Goal: Find specific page/section: Find specific page/section

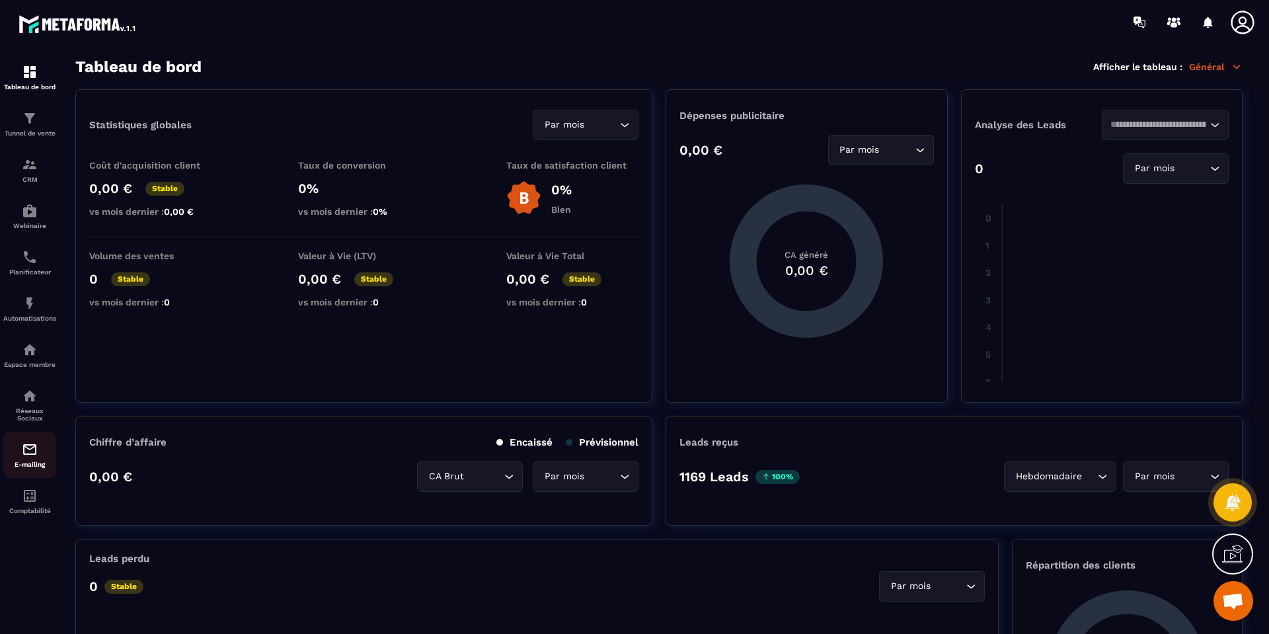
click at [27, 468] on p "E-mailing" at bounding box center [29, 464] width 53 height 7
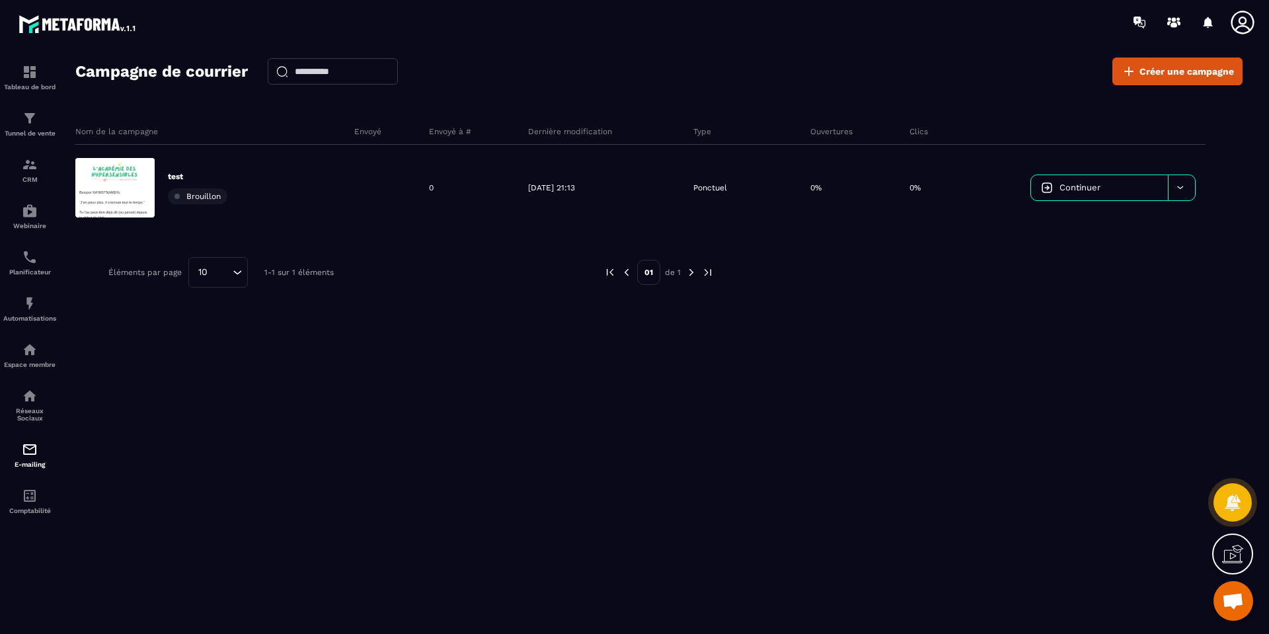
click at [1239, 26] on icon at bounding box center [1241, 22] width 23 height 23
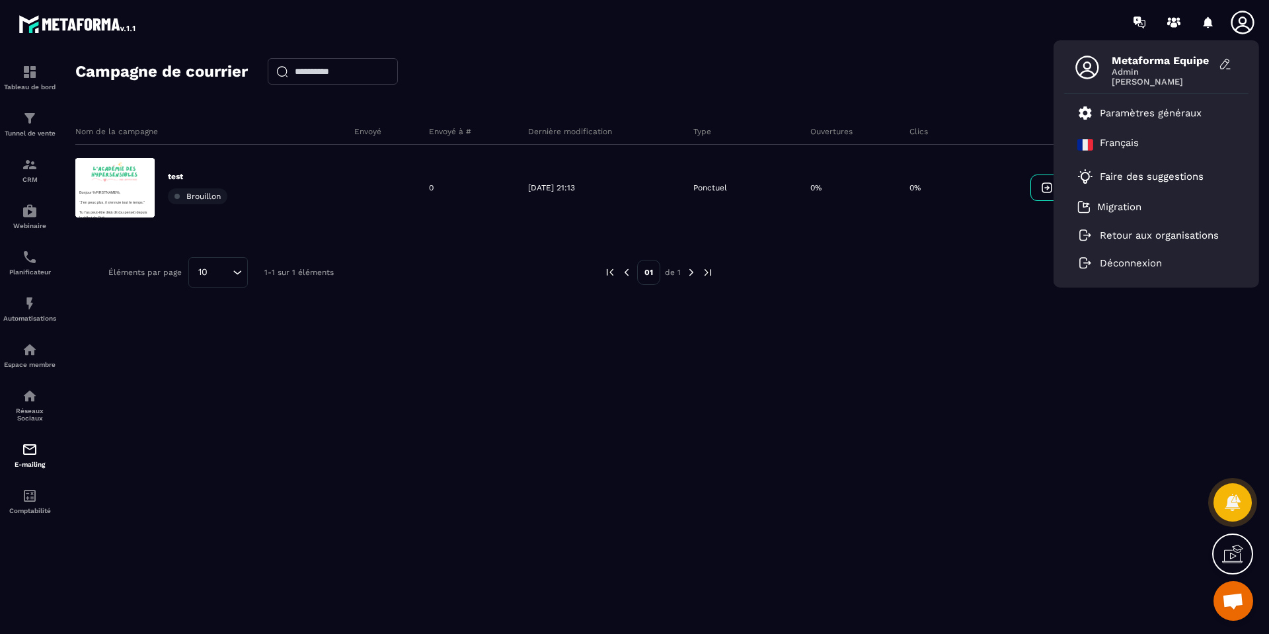
click at [520, 447] on div "Campagne de courrier Créer une campagne Nom de la campagne Envoyé Envoyé à # De…" at bounding box center [658, 350] width 1167 height 587
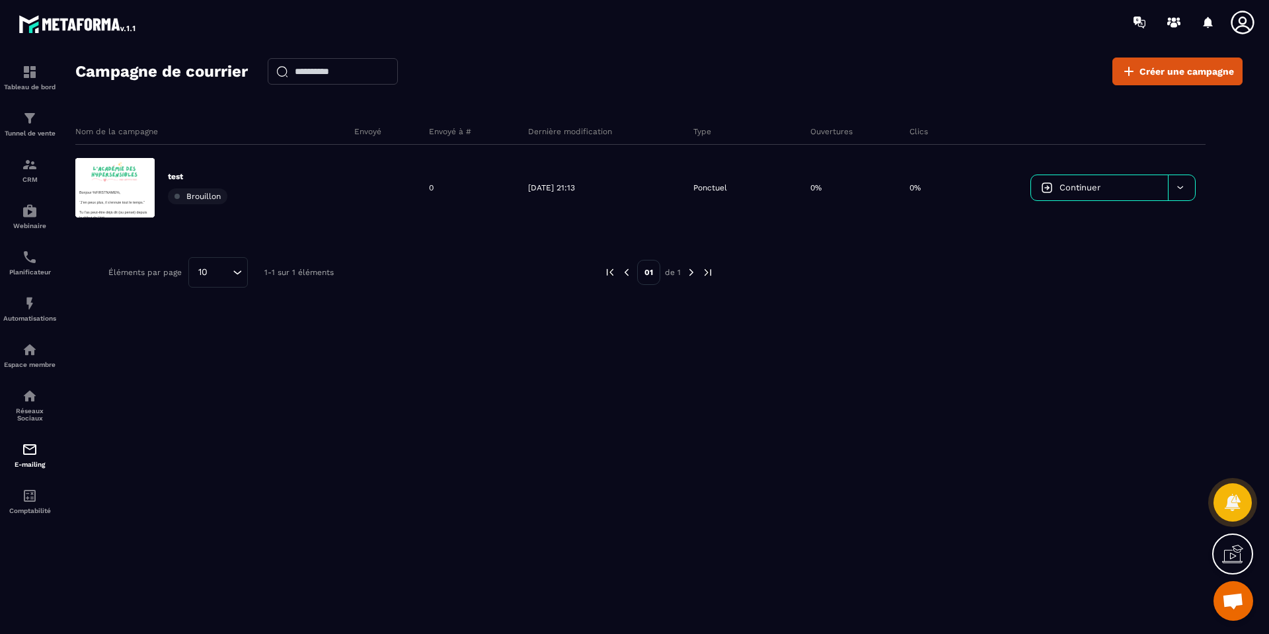
click at [1239, 28] on icon at bounding box center [1242, 22] width 26 height 26
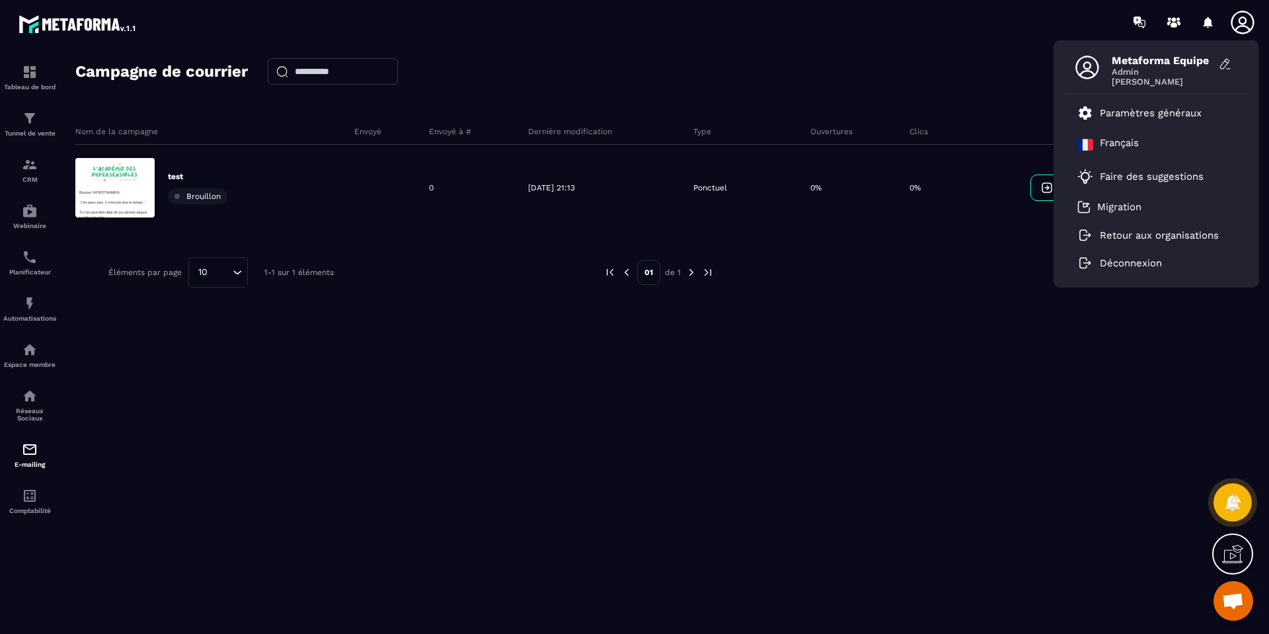
click at [892, 379] on div "Nom de la campagne Envoyé Envoyé à # Dernière modification Type Ouvertures Clic…" at bounding box center [658, 252] width 1167 height 295
